Goal: Task Accomplishment & Management: Use online tool/utility

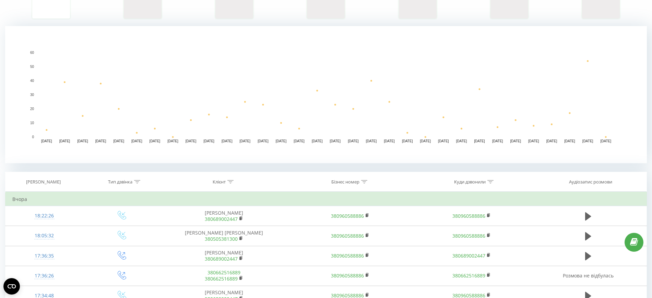
scroll to position [129, 0]
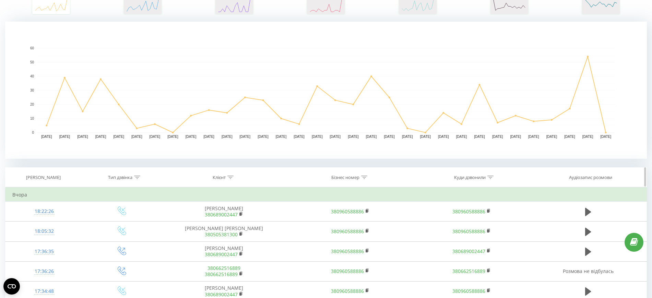
click at [139, 178] on icon at bounding box center [137, 176] width 6 height 3
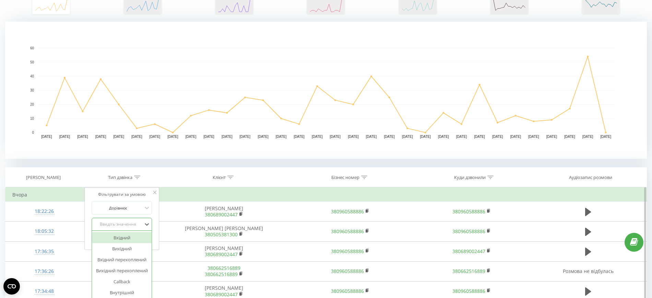
scroll to position [130, 0]
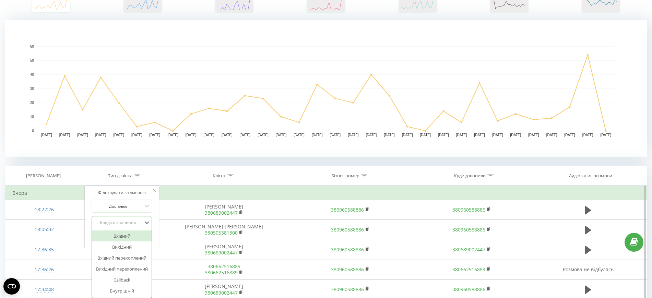
click at [138, 225] on div "Введіть значення" at bounding box center [118, 222] width 49 height 5
click at [135, 280] on div "Callback" at bounding box center [122, 279] width 60 height 11
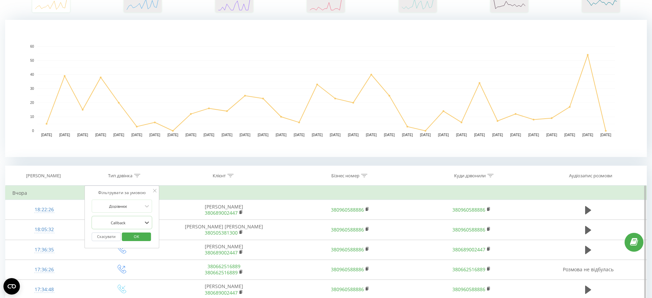
click at [148, 232] on div "Скасувати OK" at bounding box center [122, 236] width 60 height 15
click at [145, 239] on span "OK" at bounding box center [136, 236] width 19 height 11
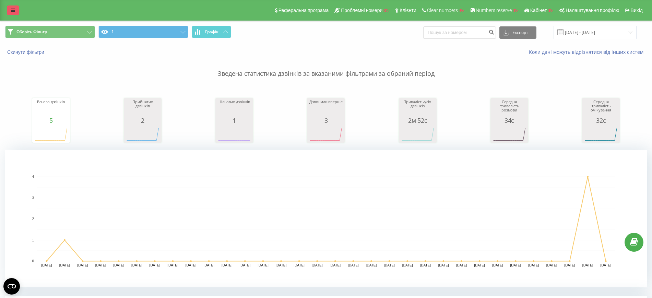
click at [14, 12] on icon at bounding box center [13, 10] width 4 height 5
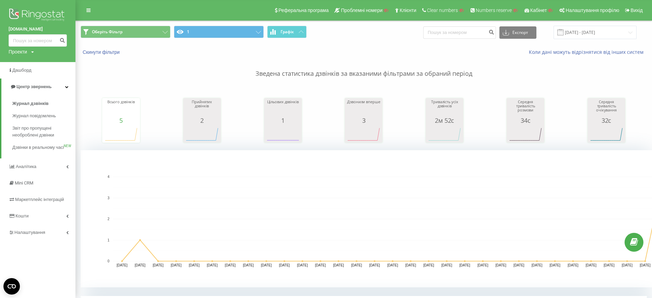
click at [21, 49] on div "Проекти" at bounding box center [18, 51] width 19 height 7
click at [19, 62] on input "text" at bounding box center [28, 62] width 34 height 10
type input "eurovet"
click at [51, 62] on link "Пошук" at bounding box center [55, 62] width 20 height 10
